Goal: Information Seeking & Learning: Learn about a topic

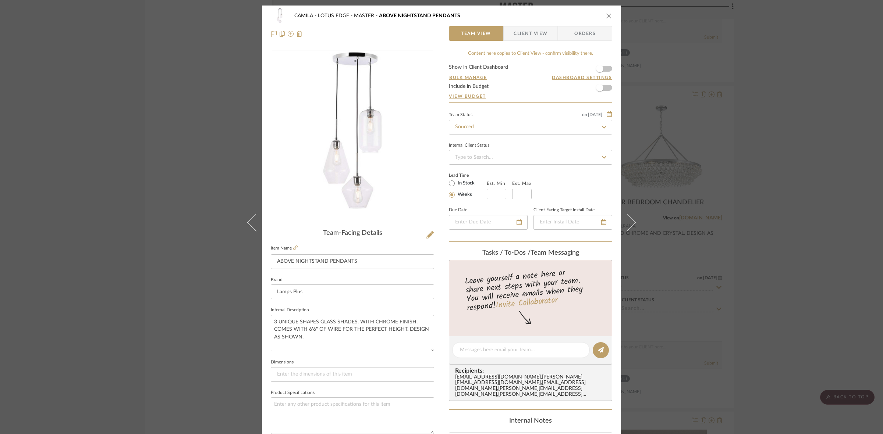
click at [646, 197] on div "CAMILA - LOTUS EDGE MASTER ABOVE NIGHTSTAND PENDANTS Team View Client View Orde…" at bounding box center [441, 217] width 883 height 434
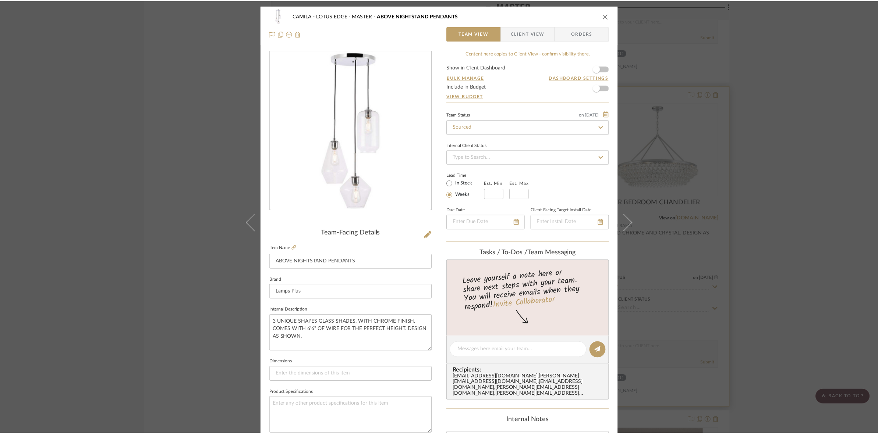
scroll to position [2529, 0]
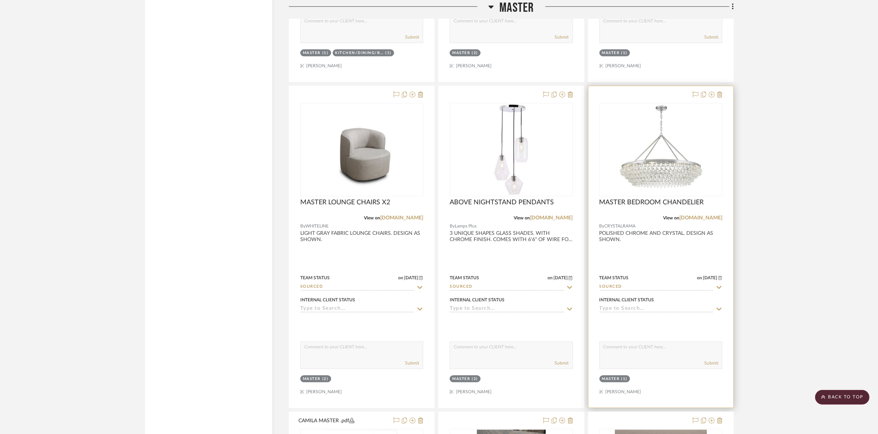
click at [652, 161] on img "0" at bounding box center [661, 150] width 92 height 92
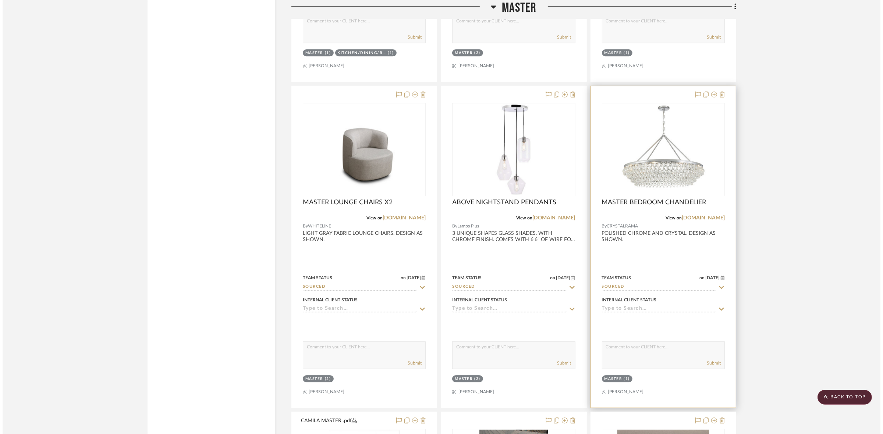
scroll to position [0, 0]
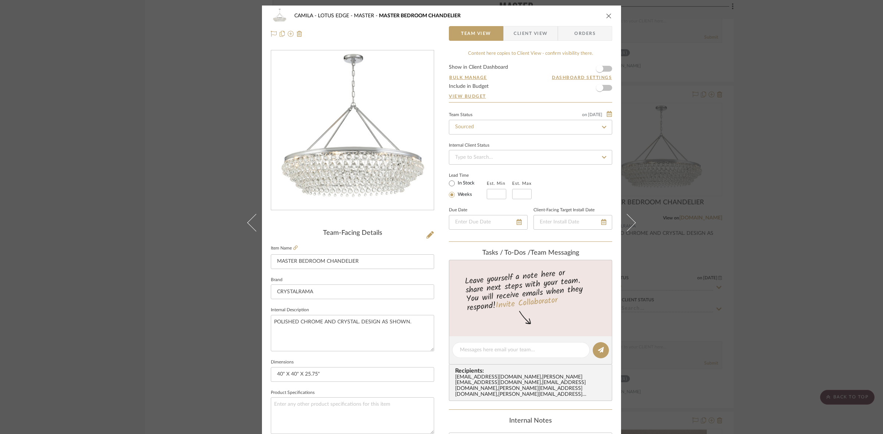
click at [385, 137] on img "0" at bounding box center [353, 131] width 160 height 160
drag, startPoint x: 91, startPoint y: 168, endPoint x: 444, endPoint y: 264, distance: 366.1
click at [95, 170] on div "CAMILA - LOTUS EDGE MASTER MASTER BEDROOM CHANDELIER Team View Client View Orde…" at bounding box center [441, 217] width 883 height 434
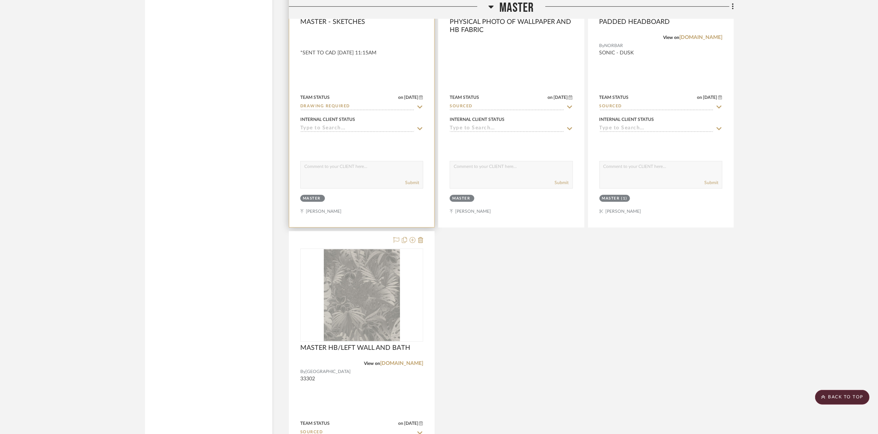
scroll to position [2897, 0]
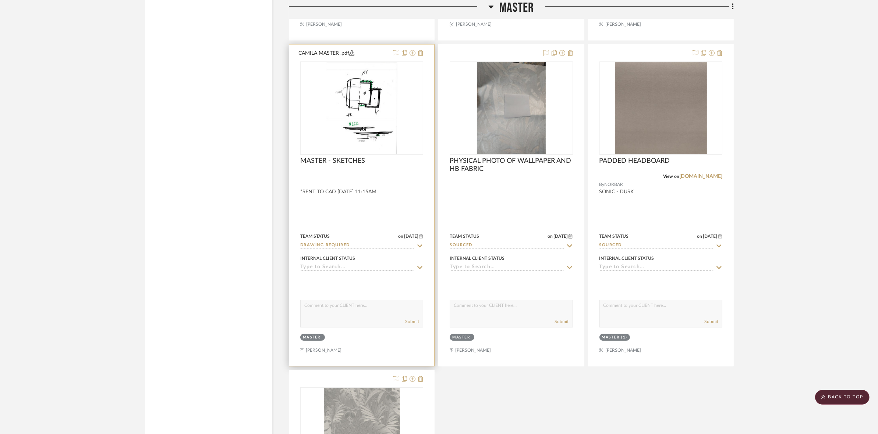
click at [357, 118] on img "0" at bounding box center [361, 108] width 71 height 92
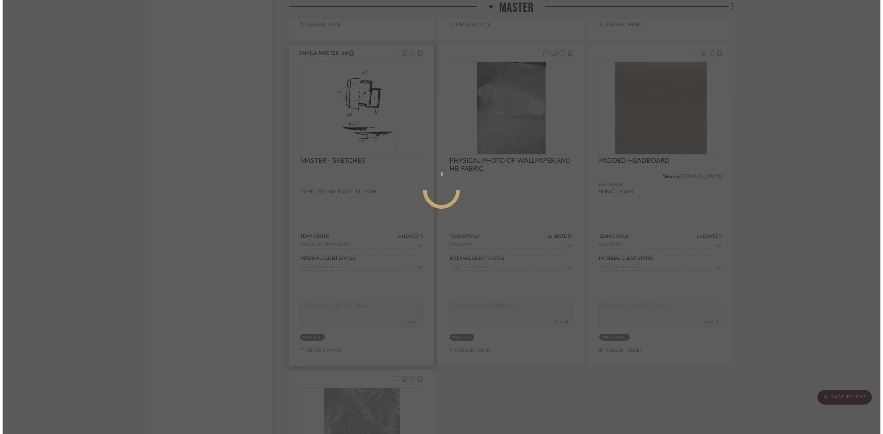
scroll to position [0, 0]
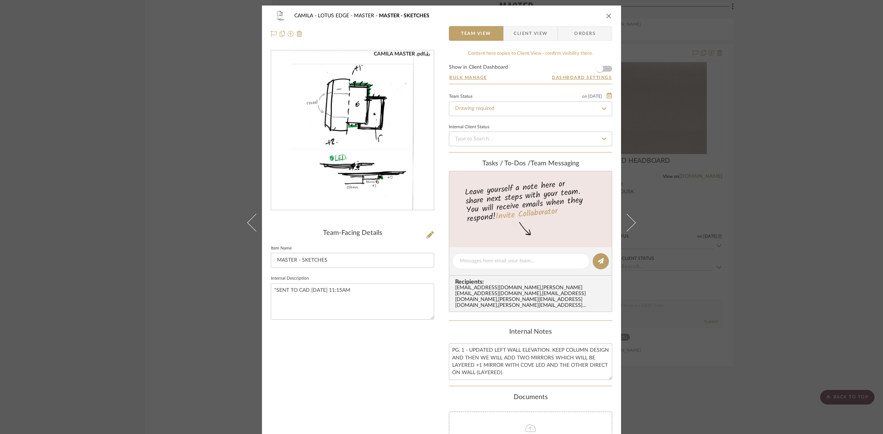
click at [354, 143] on img "0" at bounding box center [353, 131] width 124 height 160
click at [200, 214] on div "CAMILA - LOTUS EDGE MASTER MASTER - SKETCHES Team View Client View Orders CAMIL…" at bounding box center [441, 217] width 883 height 434
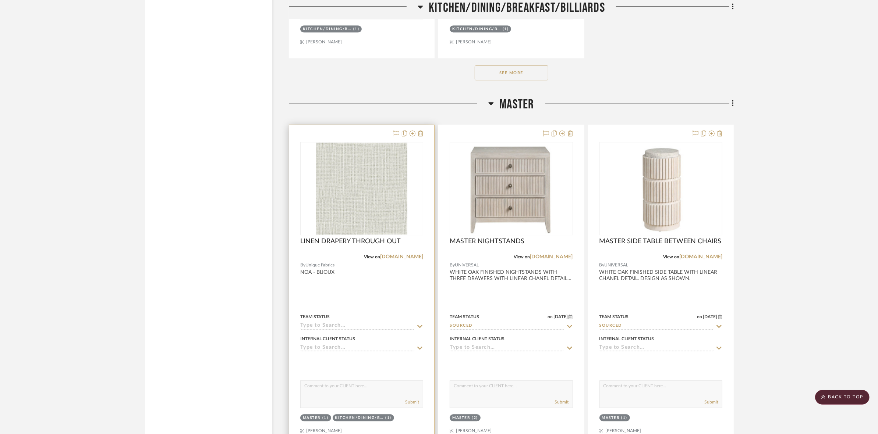
scroll to position [2161, 0]
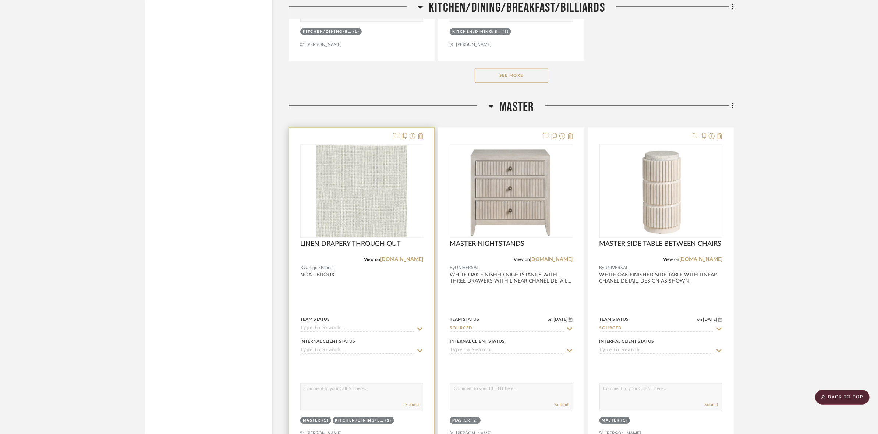
click at [342, 212] on img "0" at bounding box center [362, 191] width 92 height 92
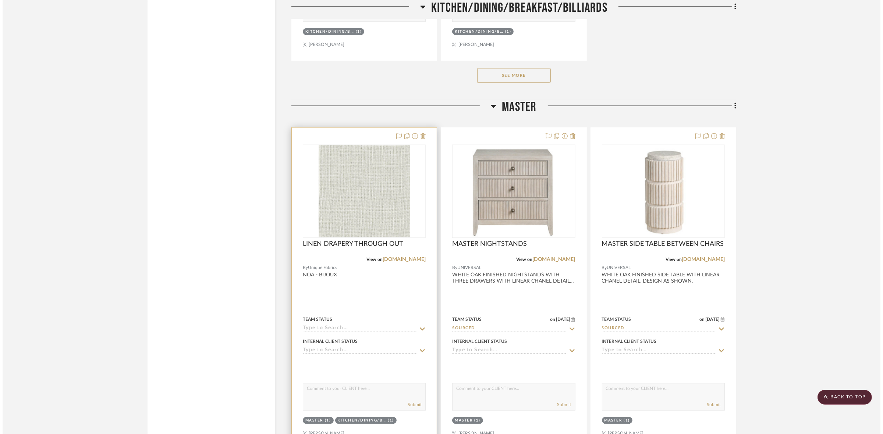
scroll to position [0, 0]
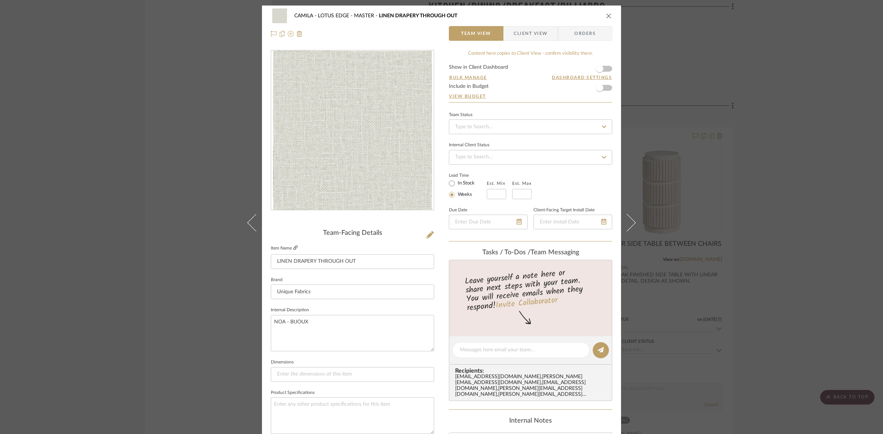
click at [293, 247] on icon at bounding box center [295, 248] width 4 height 4
click at [363, 145] on img "0" at bounding box center [352, 131] width 159 height 160
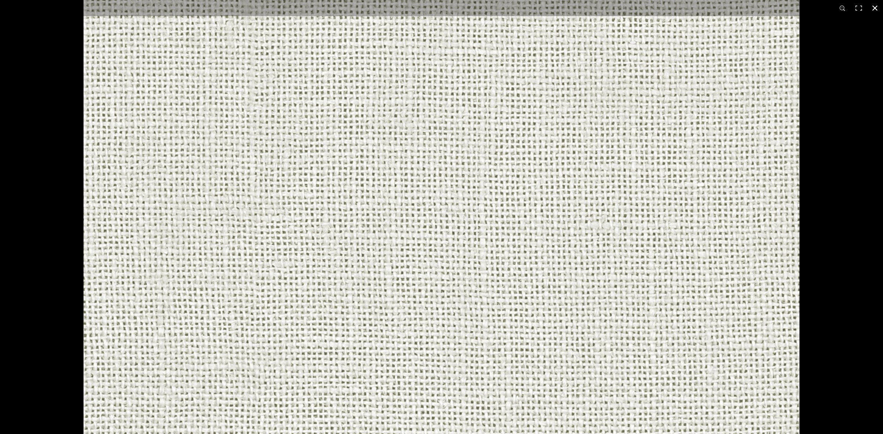
click at [59, 39] on div at bounding box center [441, 217] width 883 height 434
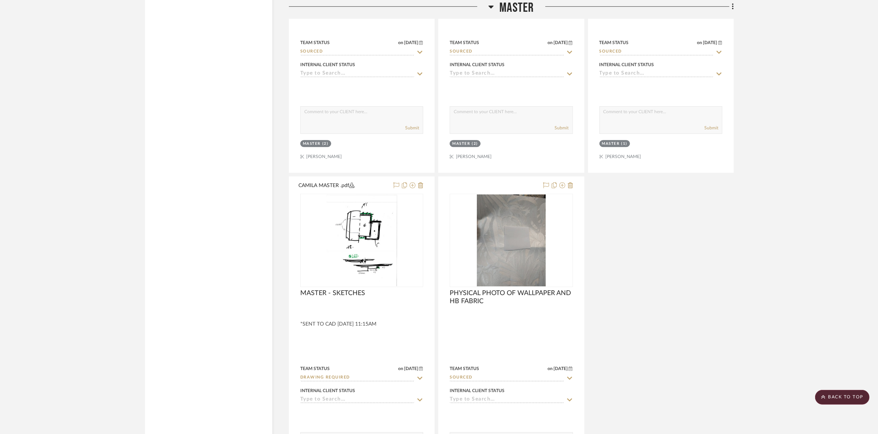
scroll to position [2975, 0]
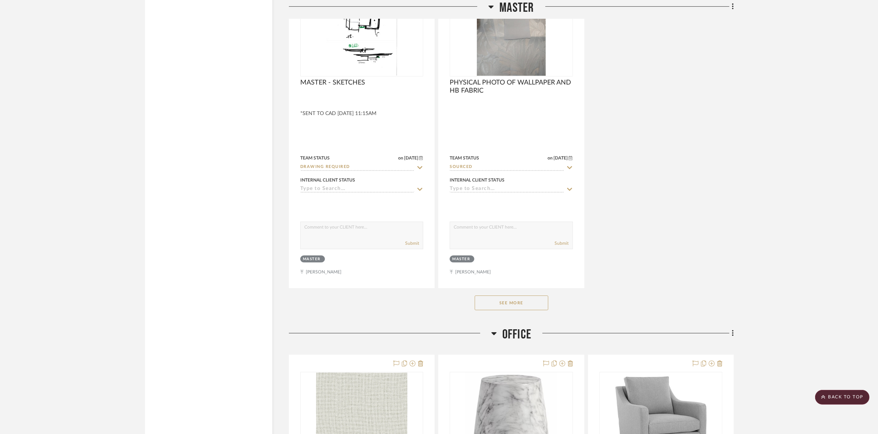
click at [508, 303] on button "See More" at bounding box center [512, 303] width 74 height 15
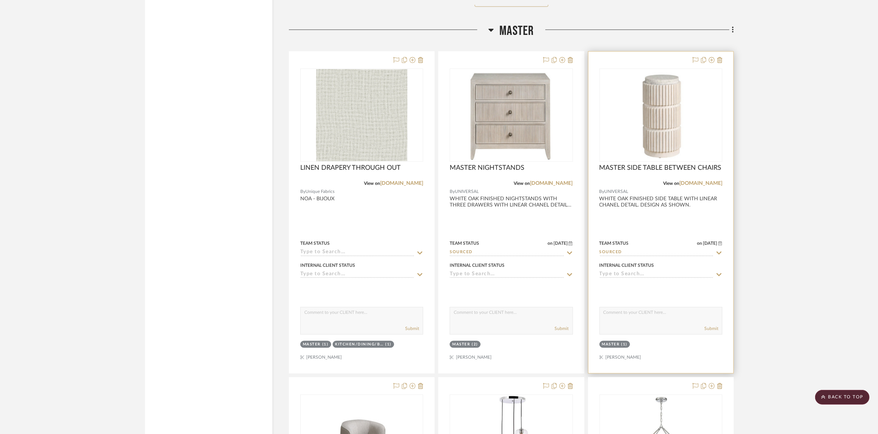
scroll to position [2240, 0]
